Goal: Task Accomplishment & Management: Manage account settings

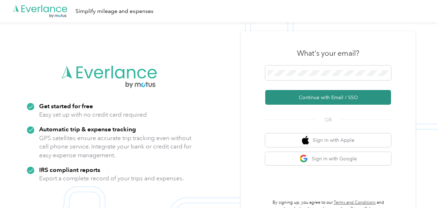
click at [312, 90] on button "Continue with Email / SSO" at bounding box center [328, 97] width 126 height 15
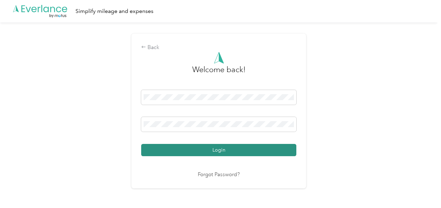
click at [236, 146] on button "Login" at bounding box center [218, 150] width 155 height 12
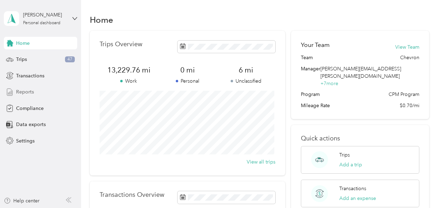
click at [30, 91] on span "Reports" at bounding box center [25, 91] width 18 height 7
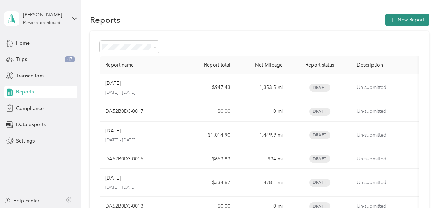
click at [399, 19] on button "New Report" at bounding box center [408, 20] width 44 height 12
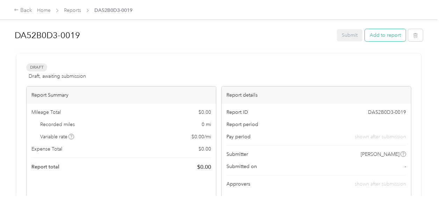
click at [377, 37] on button "Add to report" at bounding box center [385, 35] width 41 height 12
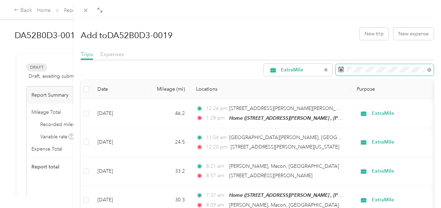
click at [341, 69] on rect at bounding box center [341, 69] width 1 height 1
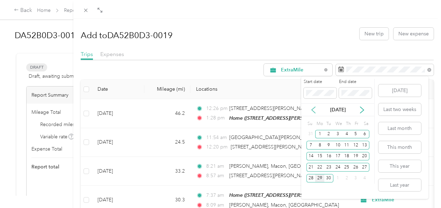
click at [314, 107] on icon at bounding box center [313, 109] width 7 height 7
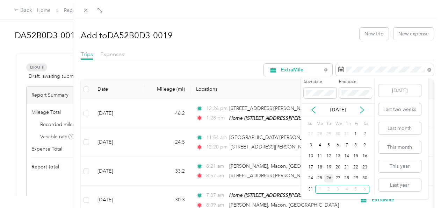
click at [329, 178] on div "26" at bounding box center [328, 178] width 9 height 9
click at [361, 108] on icon at bounding box center [362, 109] width 7 height 7
click at [356, 167] on div "26" at bounding box center [355, 167] width 9 height 9
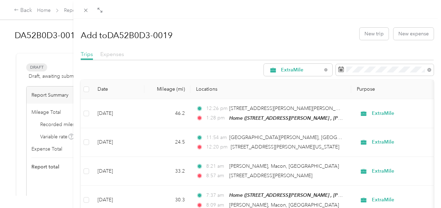
click at [114, 54] on span "Expenses" at bounding box center [112, 54] width 24 height 7
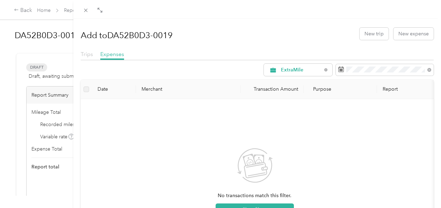
click at [87, 54] on span "Trips" at bounding box center [87, 54] width 12 height 7
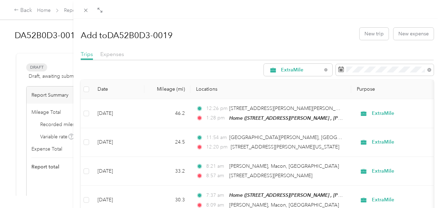
drag, startPoint x: 228, startPoint y: 6, endPoint x: 158, endPoint y: 17, distance: 71.3
click at [158, 17] on div at bounding box center [257, 9] width 368 height 19
drag, startPoint x: 158, startPoint y: 7, endPoint x: 125, endPoint y: 10, distance: 33.7
click at [125, 10] on div at bounding box center [257, 9] width 368 height 19
click at [100, 9] on icon at bounding box center [100, 10] width 6 height 6
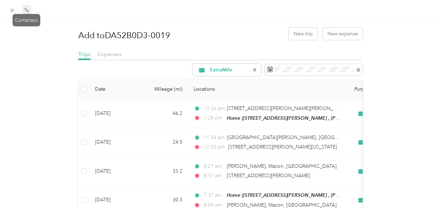
click at [25, 10] on icon at bounding box center [27, 10] width 6 height 6
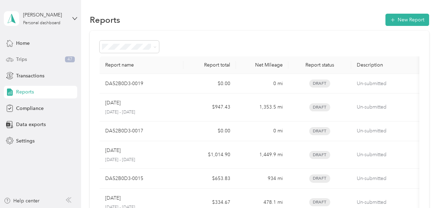
click at [19, 61] on span "Trips" at bounding box center [21, 59] width 11 height 7
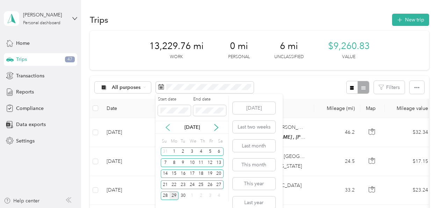
click at [168, 125] on icon at bounding box center [167, 127] width 7 height 7
click at [187, 196] on div "26" at bounding box center [183, 195] width 9 height 9
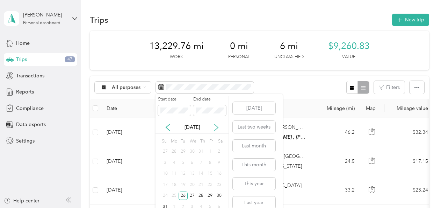
click at [216, 128] on icon at bounding box center [216, 127] width 7 height 7
click at [211, 186] on div "26" at bounding box center [210, 184] width 9 height 9
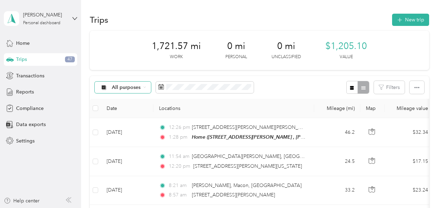
click at [146, 88] on div "All purposes" at bounding box center [123, 87] width 57 height 12
click at [127, 122] on span "ExtraMile" at bounding box center [129, 124] width 34 height 7
click at [415, 87] on icon "button" at bounding box center [417, 87] width 5 height 5
click at [407, 112] on span "Export" at bounding box center [405, 113] width 15 height 6
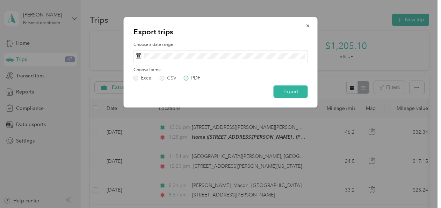
click at [186, 78] on label "PDF" at bounding box center [192, 78] width 17 height 5
click at [286, 88] on button "Export" at bounding box center [291, 91] width 34 height 12
